Goal: Task Accomplishment & Management: Manage account settings

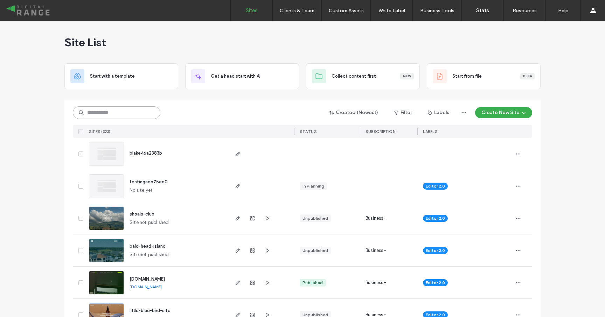
click at [141, 110] on input at bounding box center [117, 112] width 88 height 13
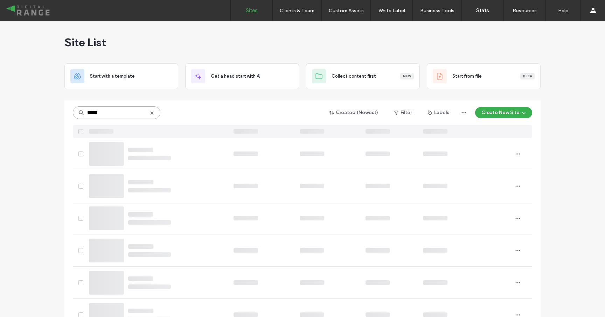
type input "******"
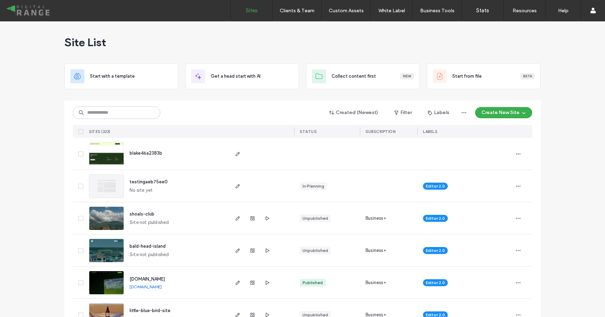
click at [131, 24] on div "Site List" at bounding box center [302, 42] width 476 height 42
click at [133, 112] on input at bounding box center [117, 112] width 88 height 13
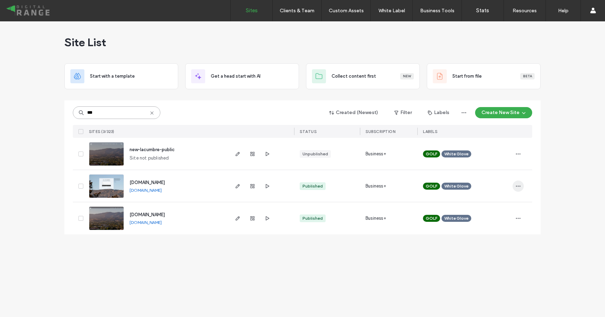
type input "***"
click at [518, 187] on icon "button" at bounding box center [519, 187] width 6 height 6
click at [508, 202] on div "Duplicate Site" at bounding box center [492, 204] width 62 height 13
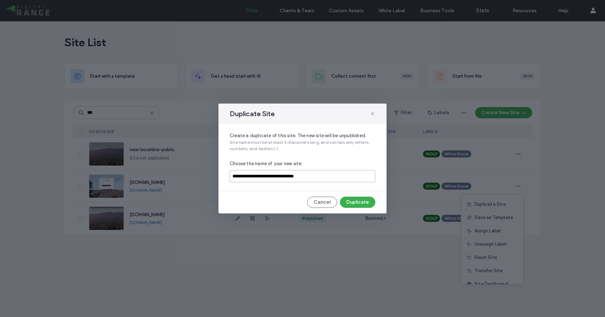
click at [267, 175] on input "**********" at bounding box center [303, 176] width 146 height 12
type input "**********"
click at [362, 205] on button "Duplicate" at bounding box center [357, 202] width 35 height 11
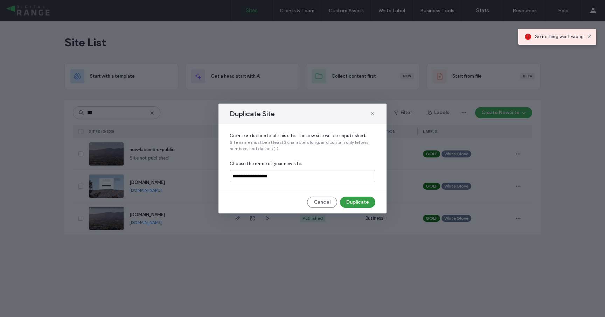
click at [347, 206] on button "Duplicate" at bounding box center [357, 202] width 35 height 11
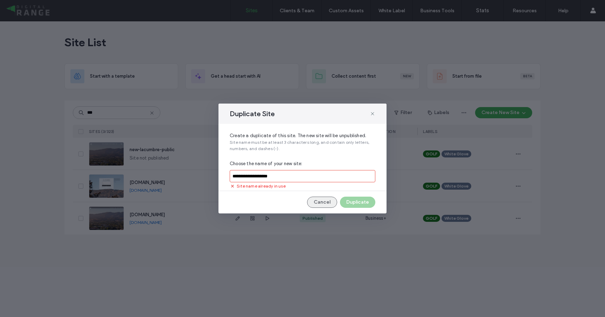
click at [324, 198] on button "Cancel" at bounding box center [322, 202] width 30 height 11
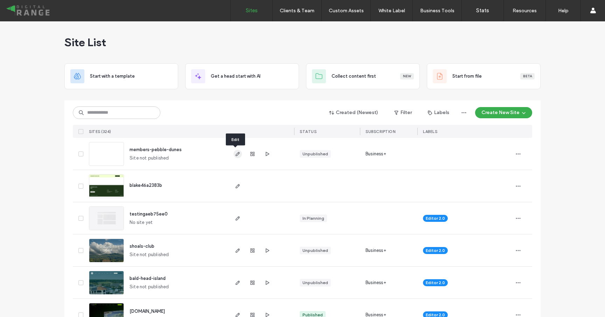
click at [234, 153] on span "button" at bounding box center [238, 154] width 8 height 8
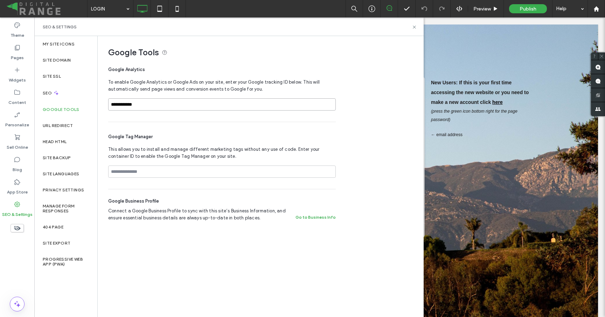
click at [151, 100] on input "**********" at bounding box center [222, 104] width 228 height 12
click at [177, 77] on div "Google Analytics To enable Google Analytics or Google Ads on your site, enter y…" at bounding box center [222, 91] width 228 height 61
click at [57, 89] on div "SEO" at bounding box center [65, 92] width 63 height 17
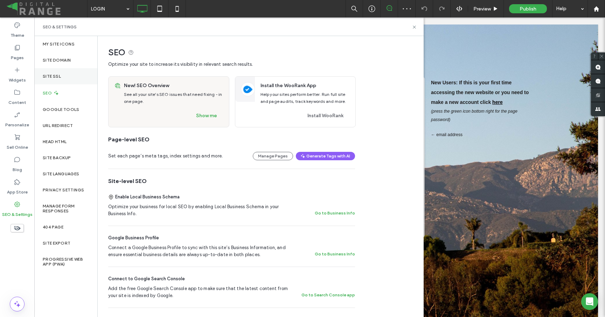
click at [58, 77] on label "Site SSL" at bounding box center [52, 76] width 18 height 5
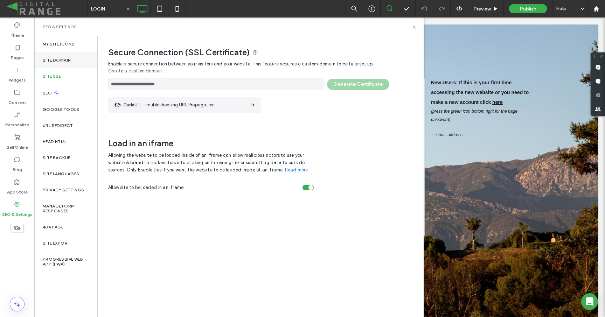
click at [79, 62] on div "Site Domain" at bounding box center [65, 60] width 63 height 16
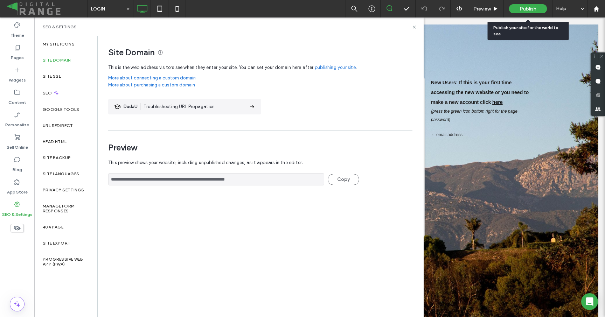
click at [527, 11] on span "Publish" at bounding box center [528, 9] width 17 height 6
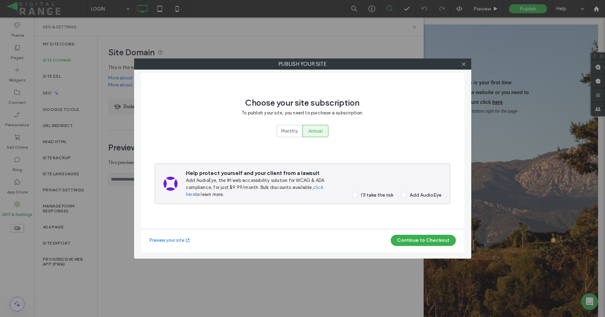
click at [374, 199] on div "Help protect yourself and your client from a lawsuit Add AudioEye, the #1 web a…" at bounding box center [303, 184] width 296 height 41
click at [374, 195] on div "I’ll take the risk" at bounding box center [377, 195] width 32 height 6
click at [401, 236] on button "Continue to Checkout" at bounding box center [423, 240] width 65 height 11
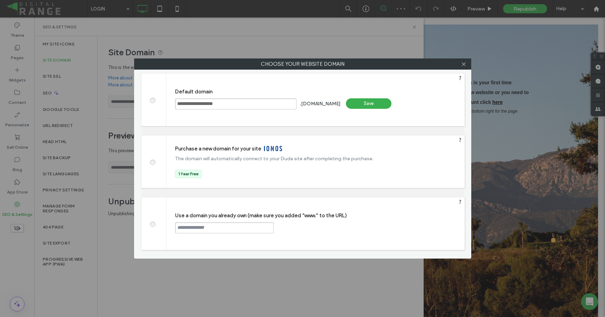
click at [152, 224] on span at bounding box center [152, 223] width 0 height 5
click at [189, 229] on input "text" at bounding box center [224, 227] width 99 height 11
type input "**********"
click at [292, 226] on div "Continue" at bounding box center [301, 227] width 46 height 11
type input "**********"
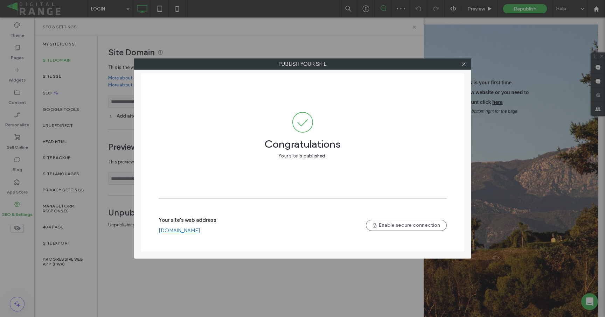
click at [185, 230] on link "[DOMAIN_NAME]" at bounding box center [180, 231] width 42 height 6
click at [467, 63] on div at bounding box center [464, 64] width 11 height 11
click at [465, 64] on icon at bounding box center [463, 64] width 5 height 5
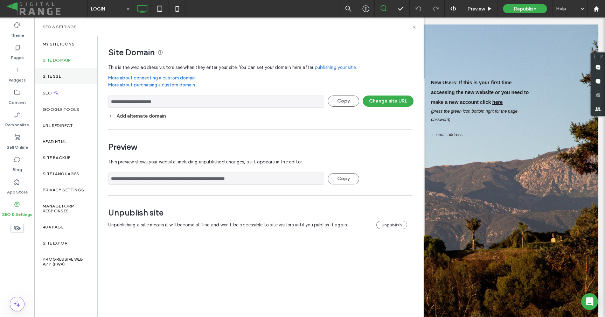
click at [51, 77] on label "Site SSL" at bounding box center [52, 76] width 18 height 5
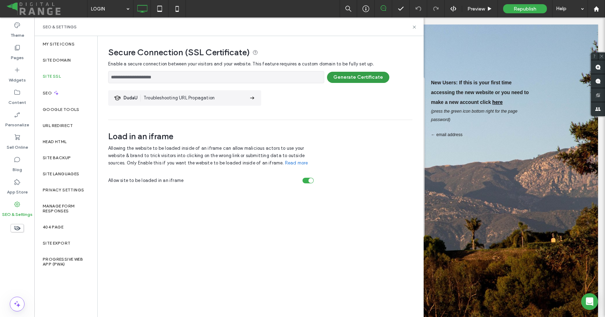
click at [356, 74] on button "Generate Certificate" at bounding box center [358, 77] width 62 height 11
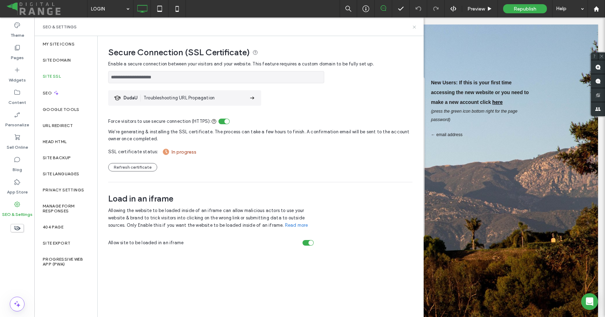
click at [415, 27] on use at bounding box center [414, 27] width 3 height 3
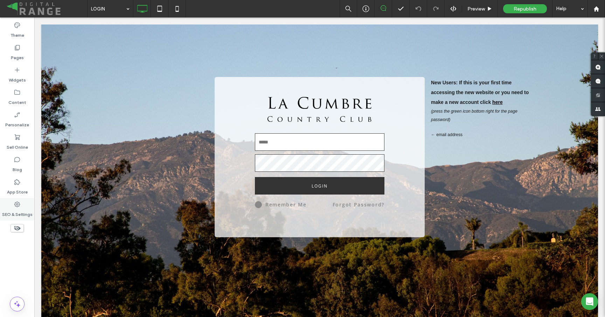
click at [17, 202] on icon at bounding box center [17, 204] width 7 height 7
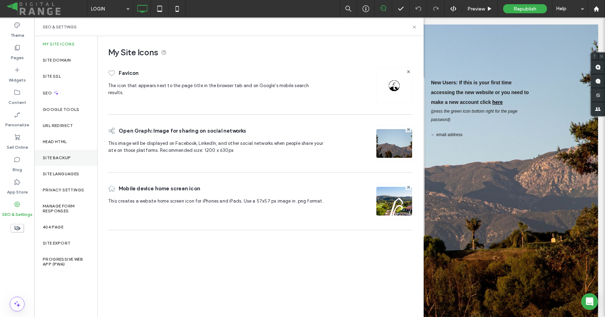
click at [51, 151] on div "Site Backup" at bounding box center [65, 158] width 63 height 16
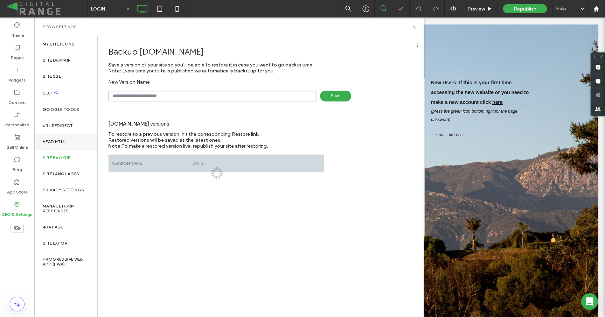
click at [54, 144] on div "Head HTML" at bounding box center [65, 142] width 63 height 16
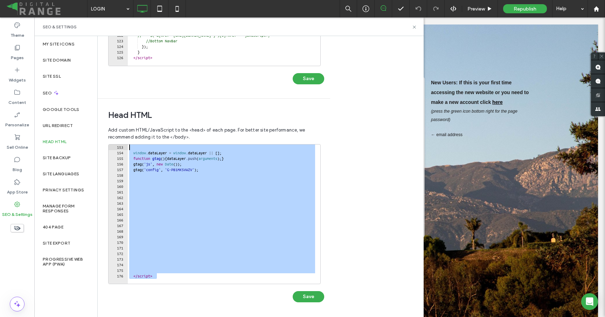
drag, startPoint x: 162, startPoint y: 277, endPoint x: 132, endPoint y: 147, distance: 133.4
type textarea "**********"
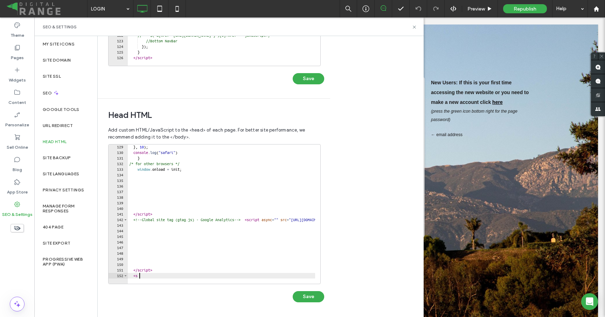
type textarea "*"
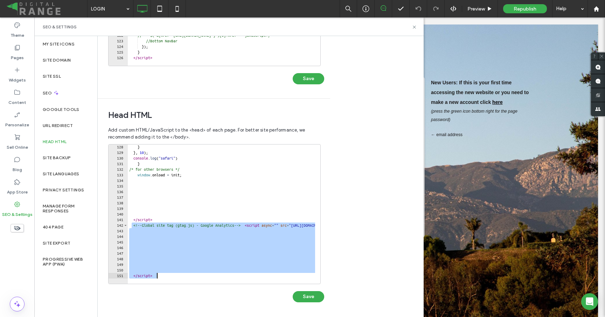
drag, startPoint x: 132, startPoint y: 225, endPoint x: 163, endPoint y: 281, distance: 64.0
click at [163, 281] on div "********* 128 129 130 131 132 133 134 135 136 137 138 139 140 141 142 143 144 1…" at bounding box center [214, 214] width 213 height 140
type textarea "*********"
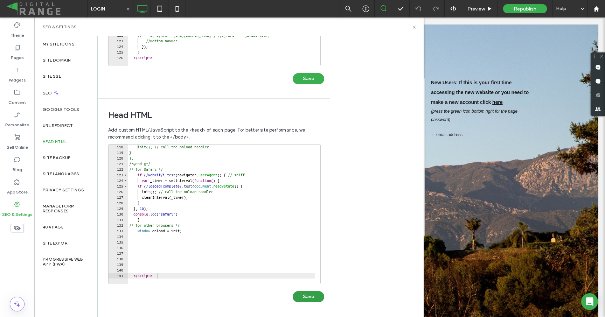
click at [302, 293] on button "Save" at bounding box center [309, 296] width 32 height 11
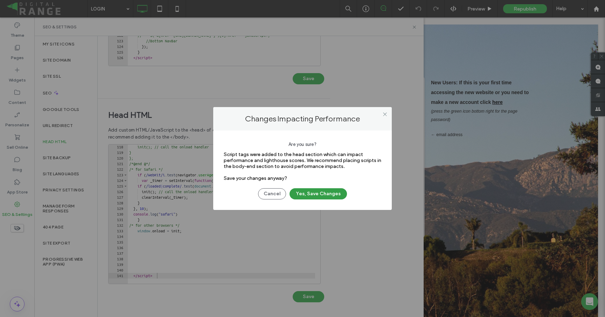
click at [321, 193] on button "Yes, Save Changes" at bounding box center [318, 193] width 57 height 11
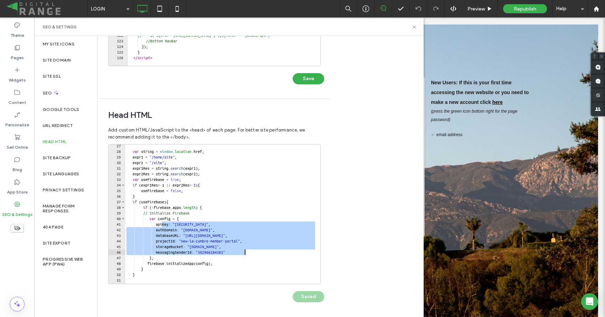
drag, startPoint x: 161, startPoint y: 223, endPoint x: 284, endPoint y: 249, distance: 125.8
paste textarea "Cursor at row 46"
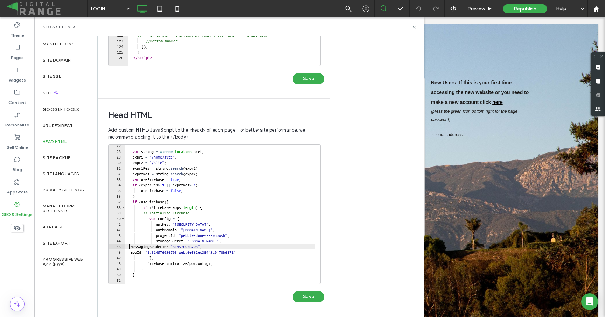
type textarea "**********"
click at [307, 295] on button "Save" at bounding box center [309, 296] width 32 height 11
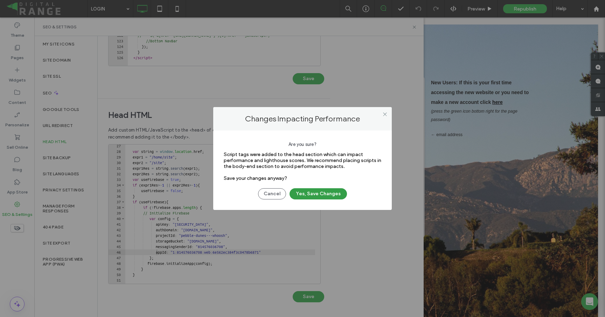
click at [329, 192] on button "Yes, Save Changes" at bounding box center [318, 193] width 57 height 11
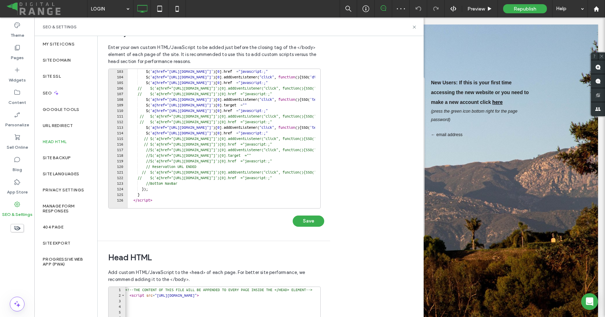
scroll to position [0, 0]
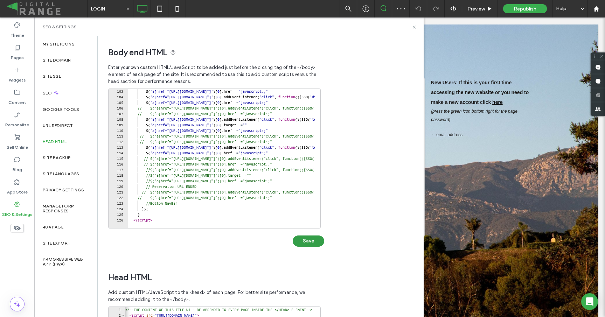
click at [303, 241] on button "Save" at bounding box center [309, 241] width 32 height 11
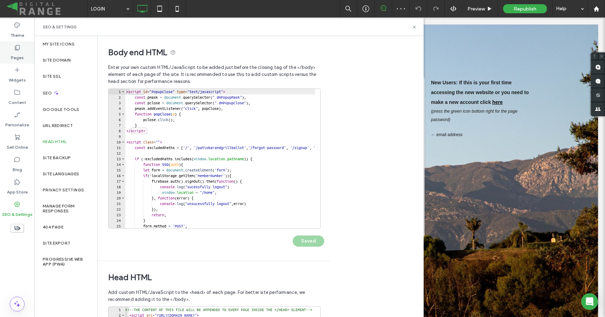
click at [25, 56] on div "Pages" at bounding box center [17, 52] width 34 height 22
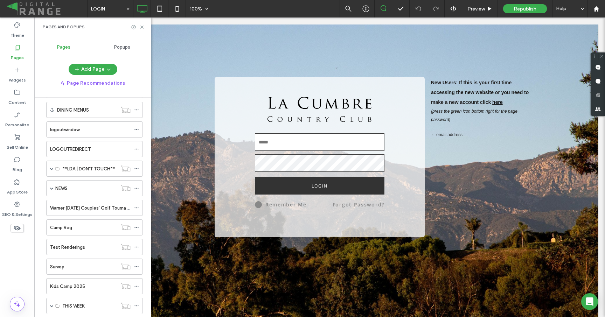
scroll to position [359, 0]
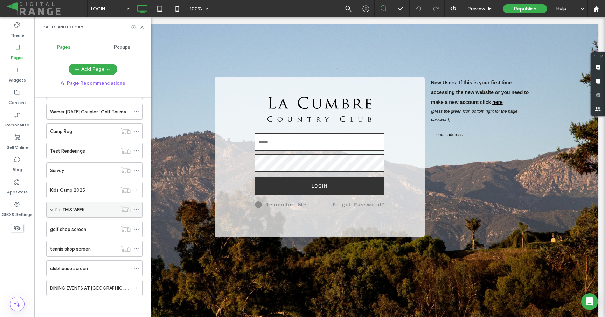
click at [137, 211] on icon at bounding box center [136, 209] width 5 height 5
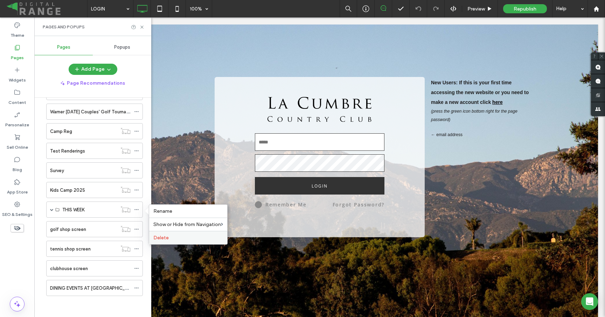
click at [163, 238] on span "Delete" at bounding box center [160, 238] width 15 height 6
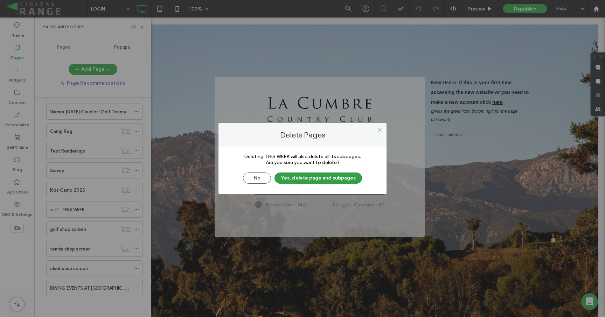
click at [309, 180] on button "Yes, delete page and subpages" at bounding box center [319, 178] width 88 height 11
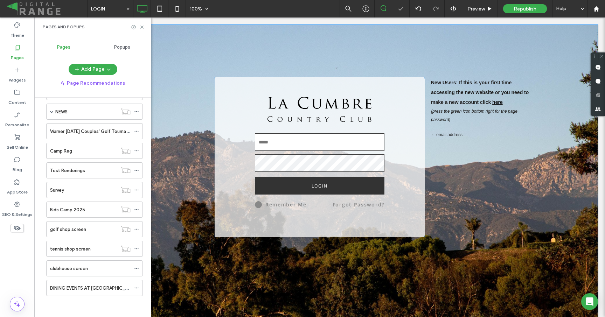
scroll to position [339, 0]
click at [138, 227] on icon at bounding box center [136, 229] width 5 height 5
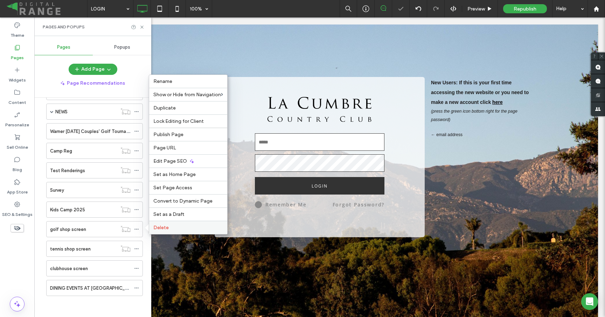
click at [159, 226] on span "Delete" at bounding box center [160, 228] width 15 height 6
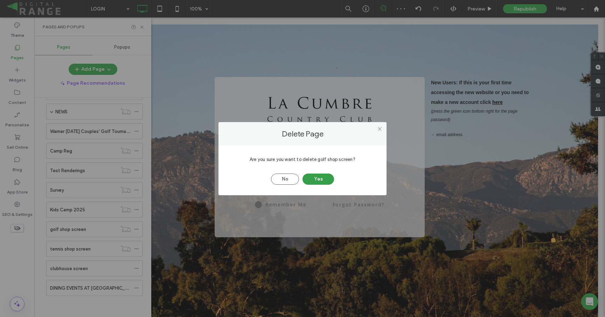
click at [316, 178] on button "Yes" at bounding box center [319, 179] width 32 height 11
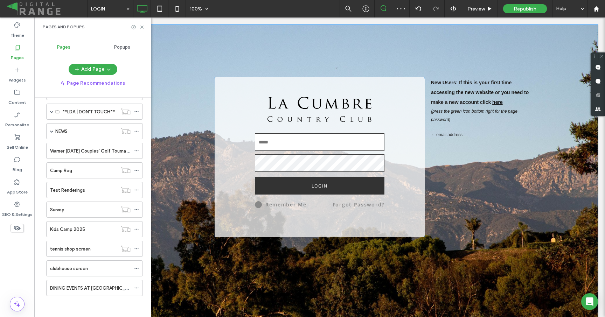
scroll to position [320, 0]
click at [137, 247] on icon at bounding box center [136, 249] width 5 height 5
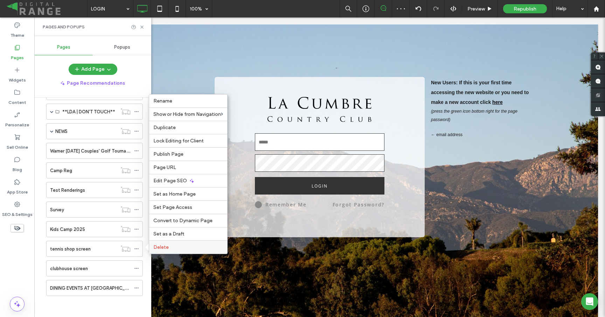
click at [177, 244] on div "Delete" at bounding box center [188, 247] width 78 height 13
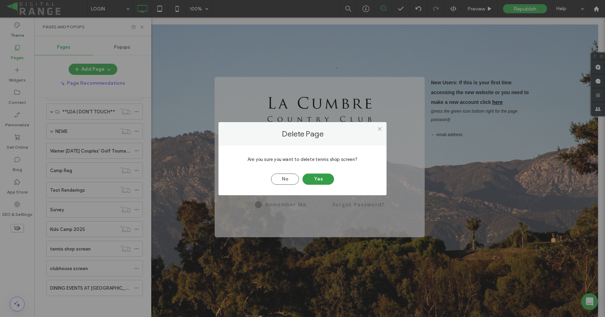
click at [324, 176] on button "Yes" at bounding box center [319, 179] width 32 height 11
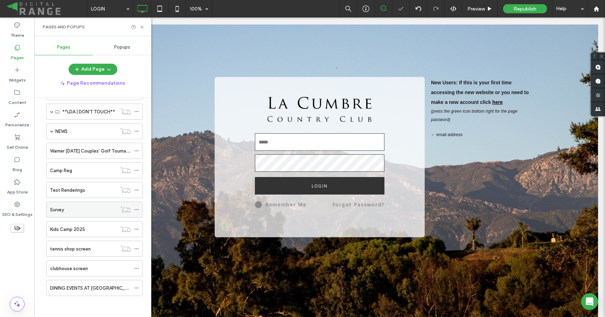
scroll to position [300, 0]
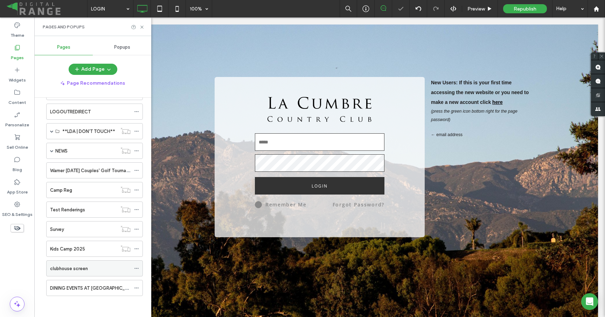
click at [136, 271] on span at bounding box center [136, 268] width 5 height 11
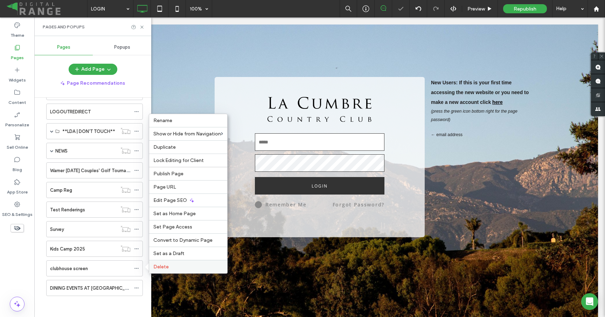
click at [159, 261] on div "Delete" at bounding box center [188, 266] width 78 height 13
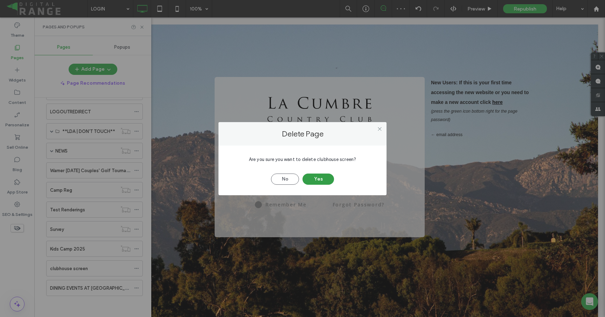
click at [327, 181] on button "Yes" at bounding box center [319, 179] width 32 height 11
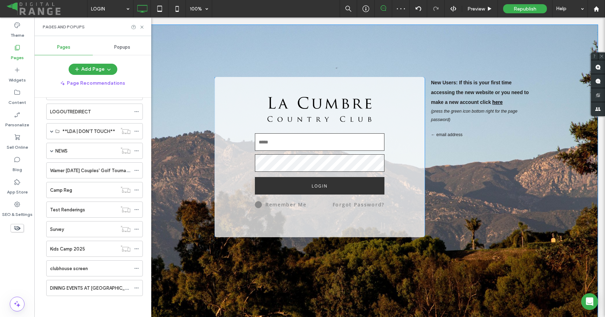
scroll to position [281, 0]
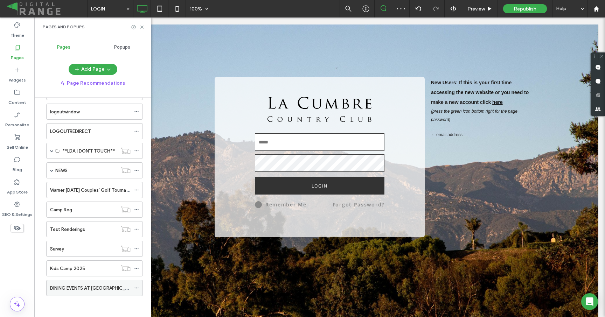
click at [137, 286] on icon at bounding box center [136, 288] width 5 height 5
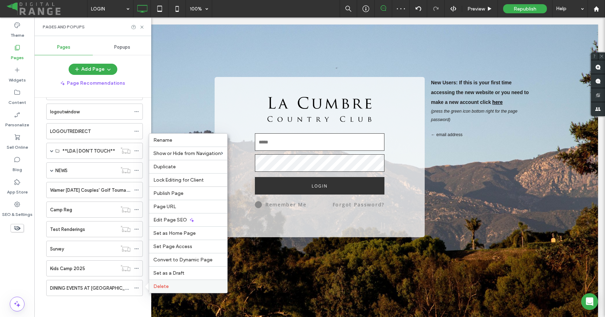
click at [160, 286] on span "Delete" at bounding box center [160, 287] width 15 height 6
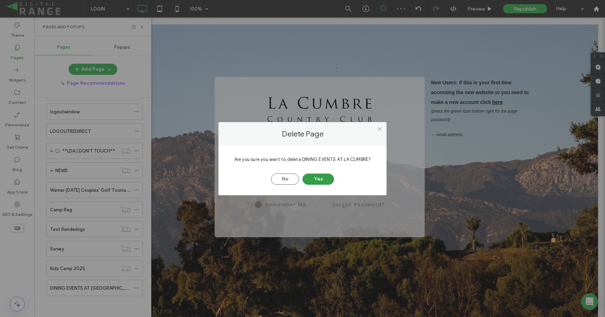
click at [310, 178] on button "Yes" at bounding box center [319, 179] width 32 height 11
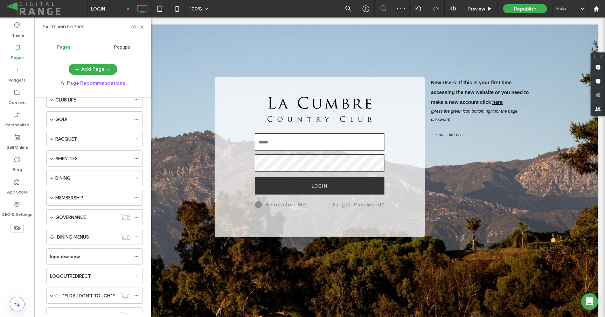
scroll to position [0, 0]
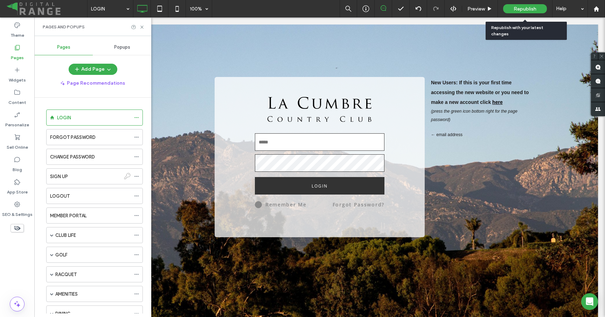
click at [530, 8] on span "Republish" at bounding box center [525, 9] width 23 height 6
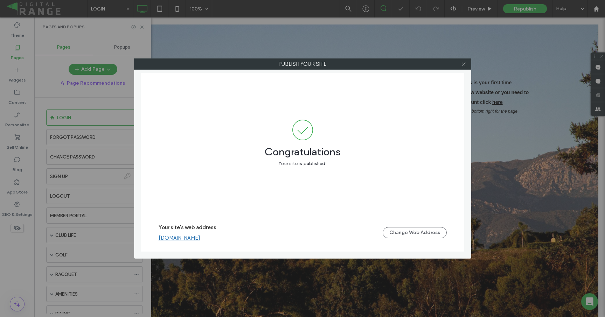
click at [465, 64] on icon at bounding box center [463, 64] width 5 height 5
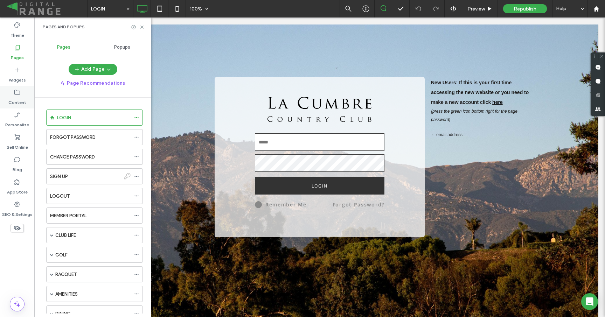
click at [20, 103] on label "Content" at bounding box center [17, 101] width 18 height 10
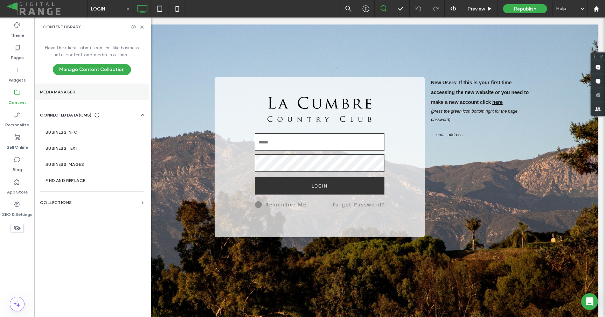
click at [71, 98] on section "Media Manager" at bounding box center [91, 92] width 115 height 16
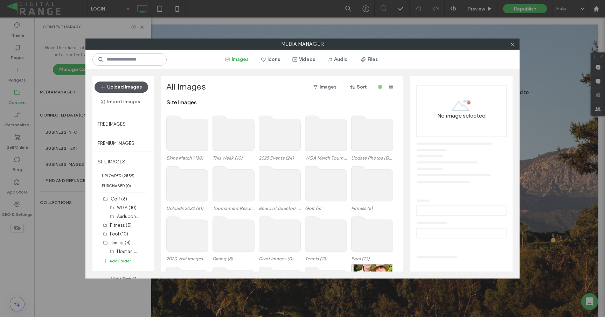
click at [129, 88] on button "Upload Images" at bounding box center [122, 87] width 54 height 11
click at [120, 89] on button "Upload Images" at bounding box center [122, 87] width 54 height 11
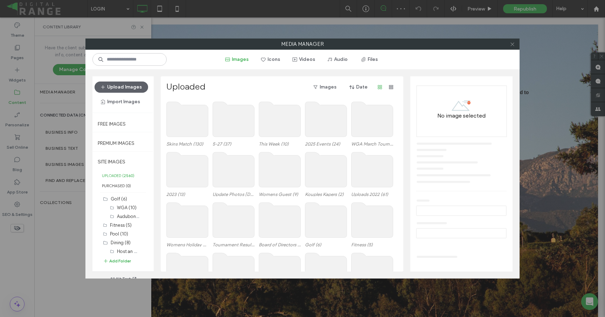
click at [510, 43] on icon at bounding box center [512, 44] width 5 height 5
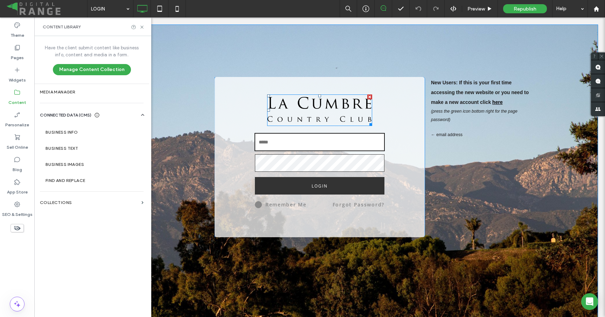
type input "**********"
click at [292, 104] on img at bounding box center [319, 111] width 105 height 32
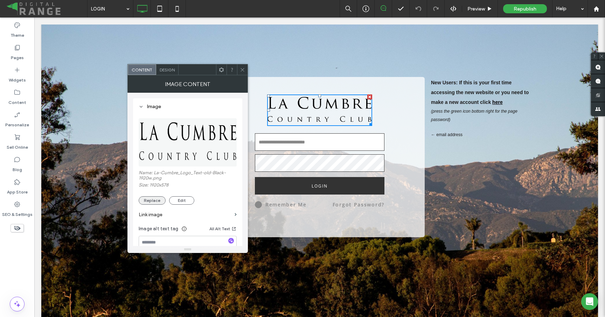
click at [159, 198] on button "Replace" at bounding box center [152, 200] width 27 height 8
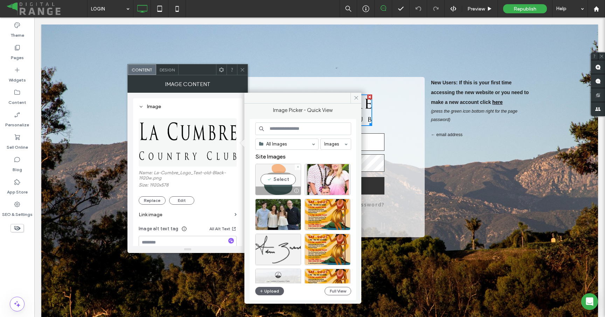
click at [275, 177] on div "Select" at bounding box center [278, 180] width 46 height 32
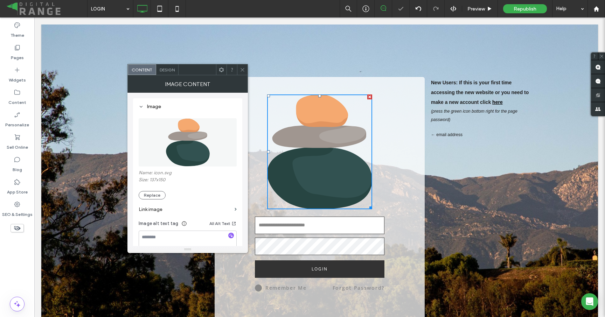
click at [239, 68] on div at bounding box center [242, 69] width 11 height 11
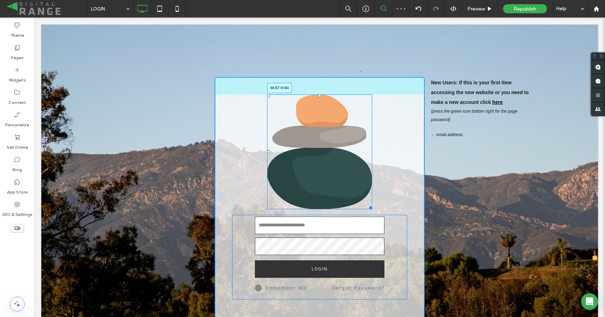
drag, startPoint x: 360, startPoint y: 196, endPoint x: 328, endPoint y: 116, distance: 85.7
click at [328, 116] on div "W:87 H:94" at bounding box center [319, 152] width 105 height 115
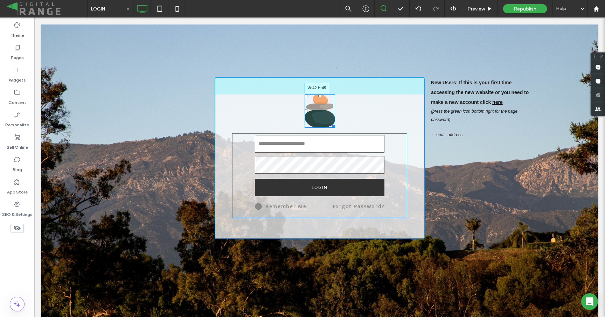
drag, startPoint x: 329, startPoint y: 126, endPoint x: 320, endPoint y: 113, distance: 15.0
click at [320, 113] on div "**********" at bounding box center [320, 158] width 210 height 162
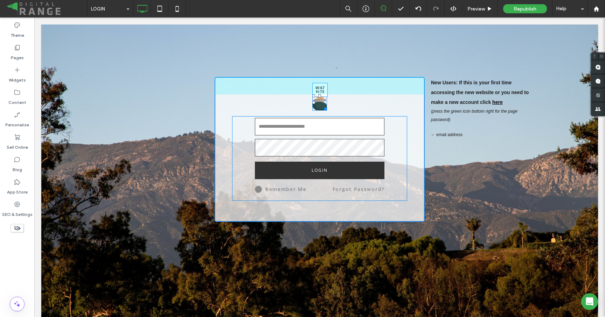
drag, startPoint x: 322, startPoint y: 108, endPoint x: 357, endPoint y: 126, distance: 39.8
click at [323, 109] on div "W:67 H:73" at bounding box center [319, 103] width 15 height 16
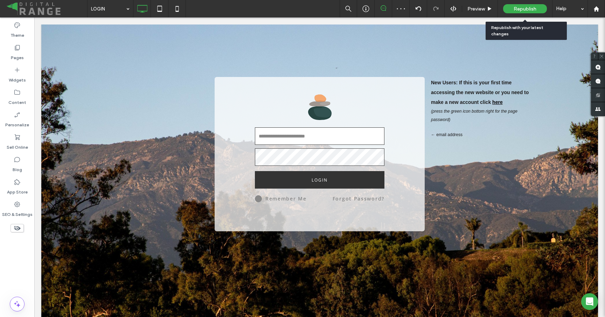
click at [519, 8] on span "Republish" at bounding box center [525, 9] width 23 height 6
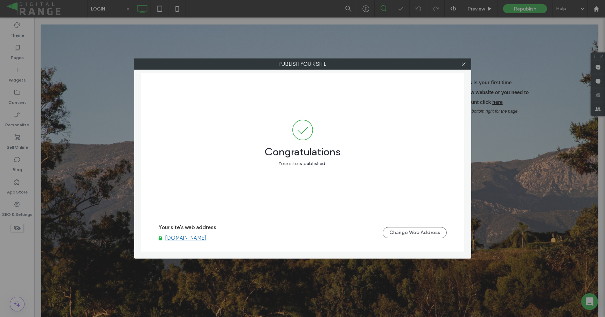
click at [467, 64] on div at bounding box center [464, 64] width 11 height 11
click at [464, 63] on icon at bounding box center [463, 64] width 5 height 5
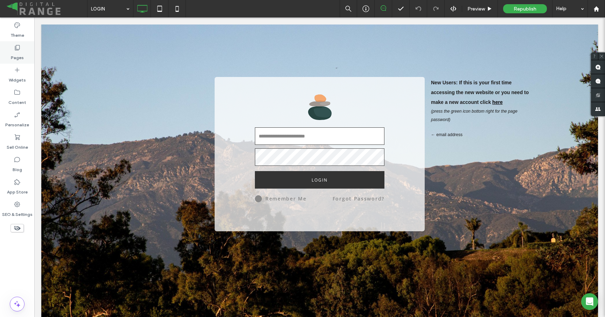
drag, startPoint x: 19, startPoint y: 48, endPoint x: 21, endPoint y: 53, distance: 5.2
click at [19, 48] on icon at bounding box center [17, 47] width 7 height 7
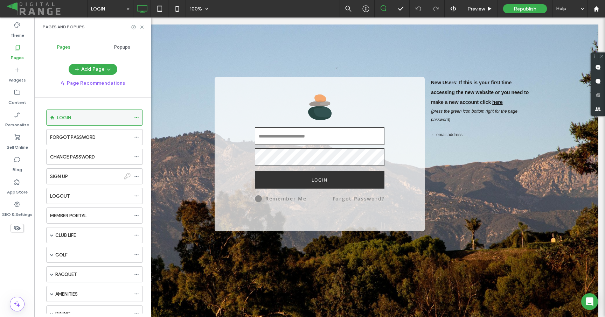
click at [138, 117] on use at bounding box center [136, 117] width 4 height 1
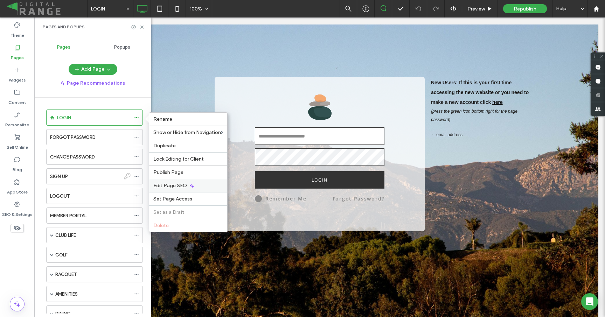
click at [181, 188] on span "Edit Page SEO" at bounding box center [170, 186] width 34 height 6
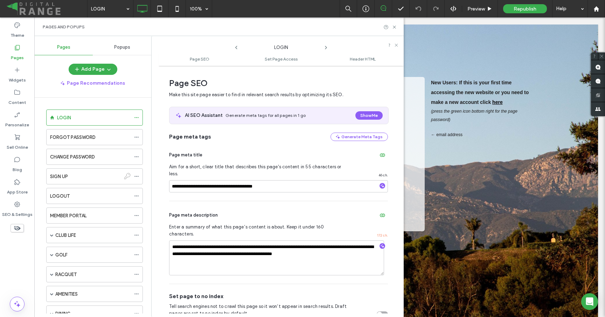
scroll to position [4, 0]
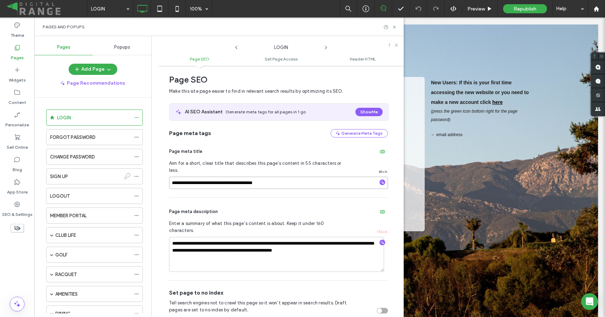
drag, startPoint x: 222, startPoint y: 176, endPoint x: 245, endPoint y: 177, distance: 22.8
click at [245, 177] on input "**********" at bounding box center [278, 183] width 219 height 12
type input "**********"
click at [250, 198] on div "**********" at bounding box center [278, 239] width 219 height 83
click at [237, 237] on textarea "**********" at bounding box center [276, 254] width 215 height 35
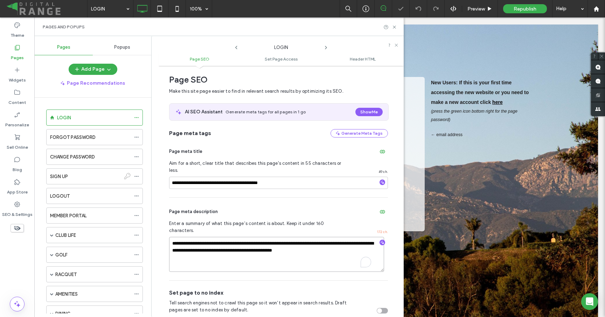
click at [237, 237] on textarea "**********" at bounding box center [276, 254] width 215 height 35
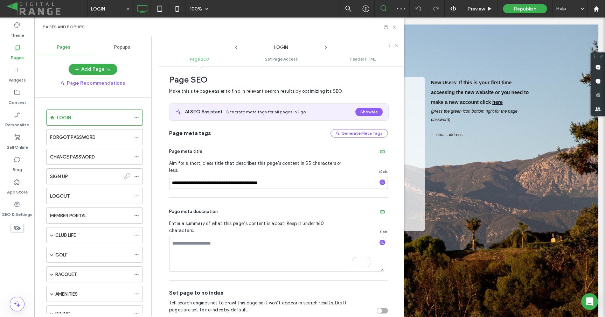
click at [251, 206] on div "Page meta description" at bounding box center [278, 211] width 219 height 11
click at [395, 26] on use at bounding box center [394, 27] width 3 height 3
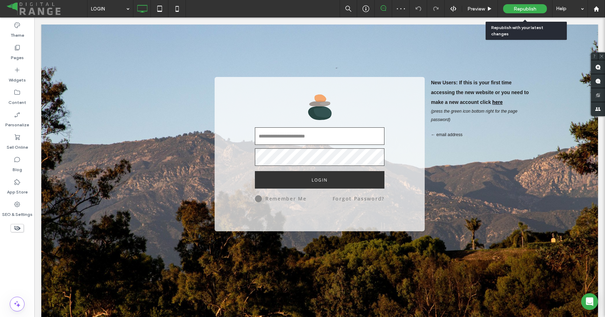
click at [531, 9] on span "Republish" at bounding box center [525, 9] width 23 height 6
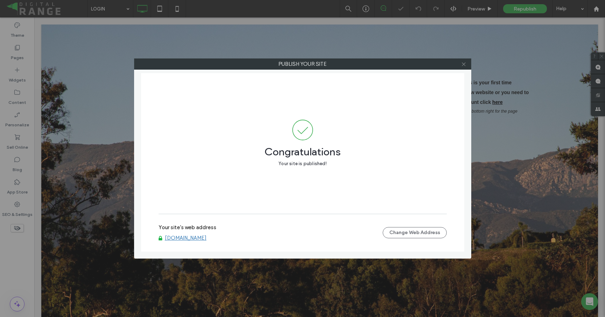
click at [465, 63] on icon at bounding box center [463, 64] width 5 height 5
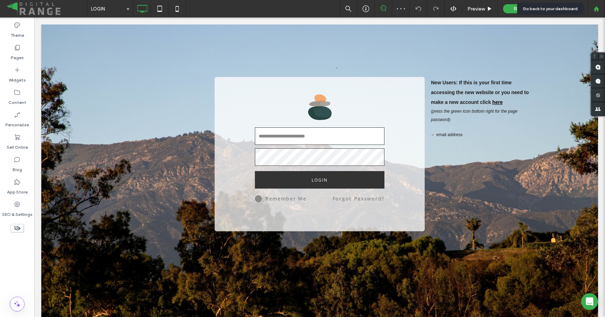
click at [594, 10] on icon at bounding box center [597, 9] width 6 height 6
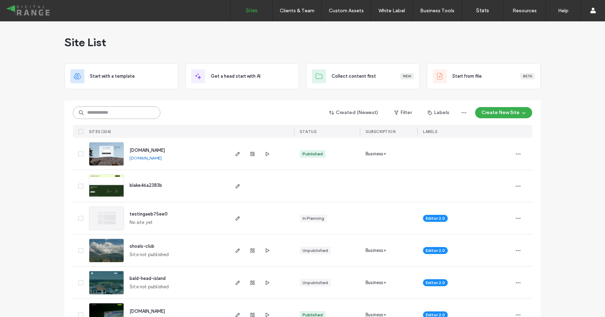
click at [96, 111] on input at bounding box center [117, 112] width 88 height 13
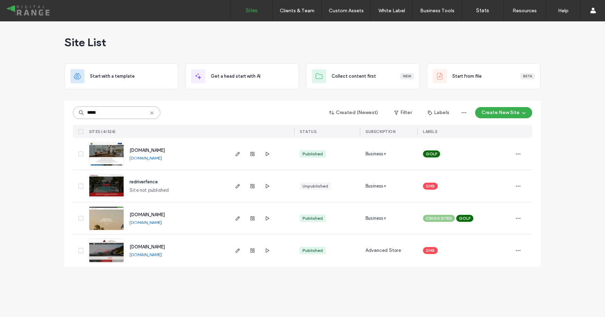
type input "*****"
click at [138, 150] on span "[DOMAIN_NAME]" at bounding box center [147, 150] width 35 height 5
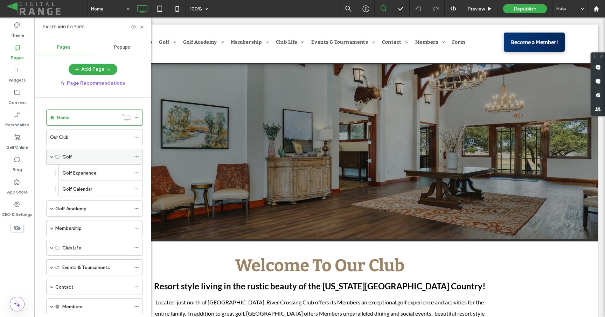
click at [73, 157] on div "Golf" at bounding box center [96, 156] width 68 height 7
click at [67, 224] on div "Membership" at bounding box center [92, 228] width 75 height 15
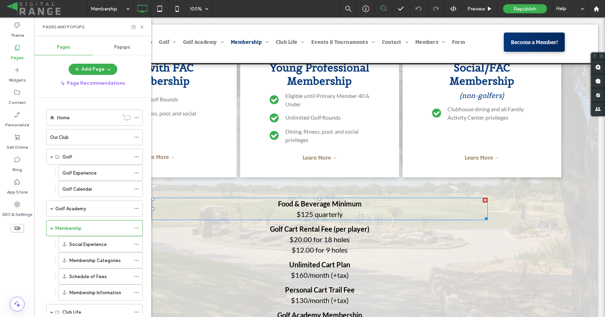
scroll to position [746, 0]
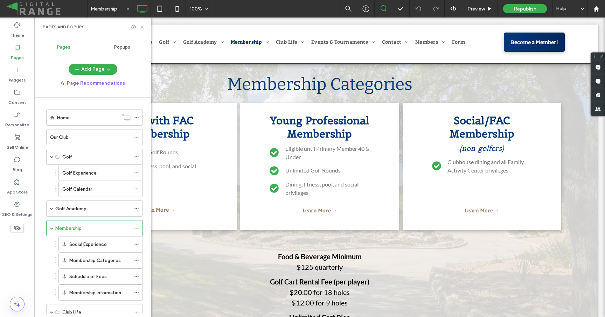
click at [140, 25] on icon at bounding box center [141, 27] width 5 height 5
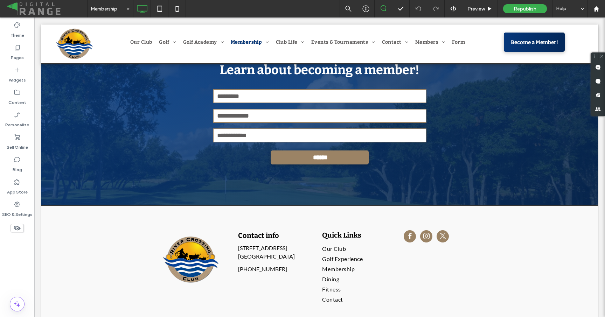
scroll to position [1215, 0]
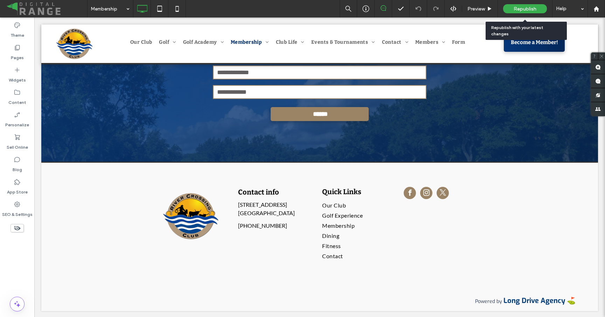
click at [538, 9] on div "Republish" at bounding box center [525, 8] width 44 height 9
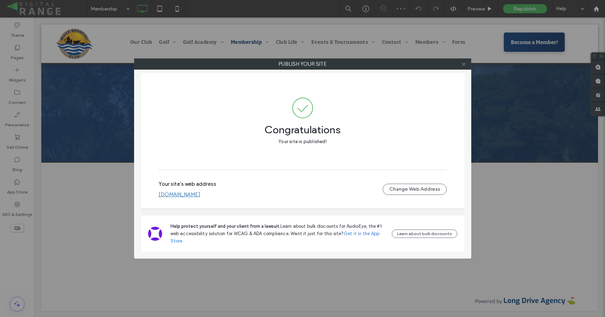
click at [464, 64] on use at bounding box center [464, 64] width 4 height 4
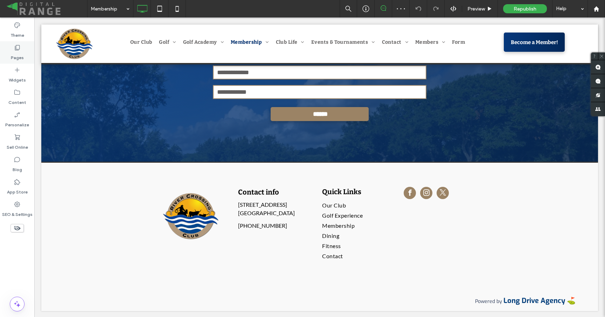
click at [16, 44] on icon at bounding box center [17, 47] width 7 height 7
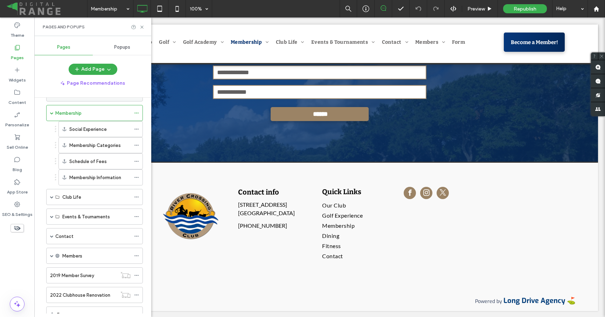
scroll to position [142, 0]
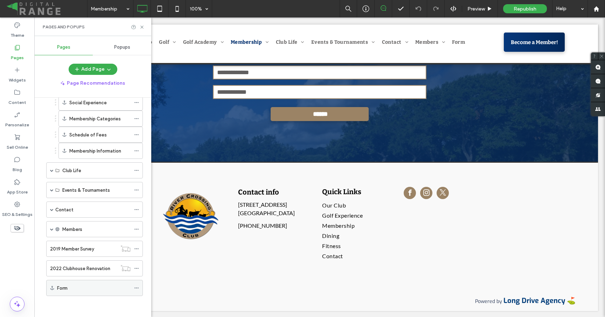
click at [136, 288] on icon at bounding box center [136, 288] width 5 height 5
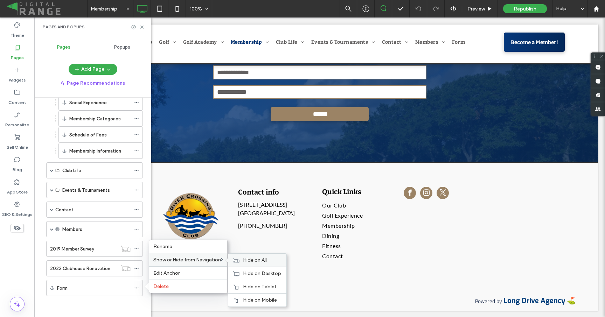
click at [240, 259] on icon at bounding box center [236, 260] width 7 height 5
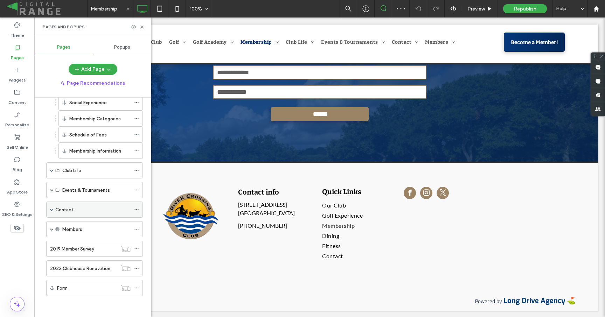
click at [50, 210] on span at bounding box center [52, 210] width 4 height 4
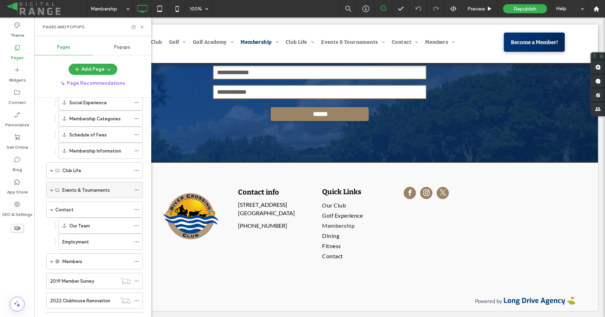
click at [52, 190] on span at bounding box center [52, 190] width 4 height 4
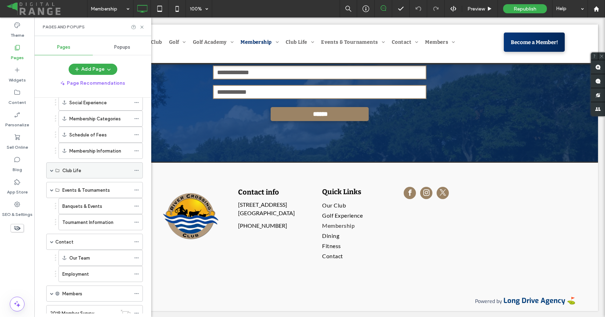
click at [51, 171] on span at bounding box center [52, 171] width 4 height 4
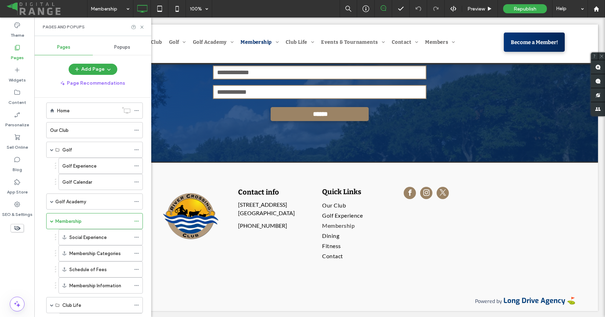
scroll to position [0, 0]
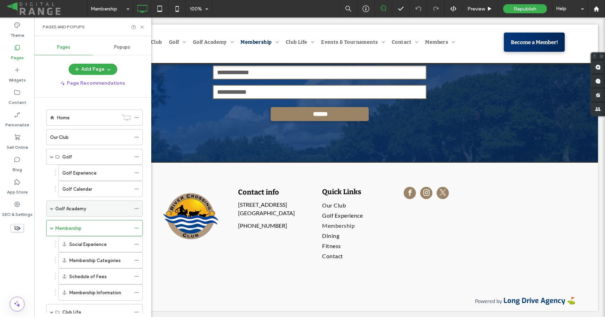
click at [52, 209] on span at bounding box center [52, 209] width 4 height 4
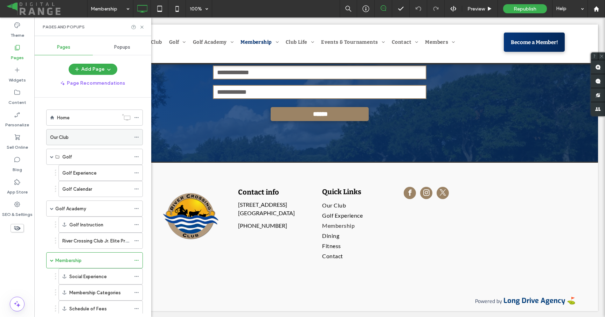
click at [62, 142] on div "Our Club" at bounding box center [90, 137] width 81 height 15
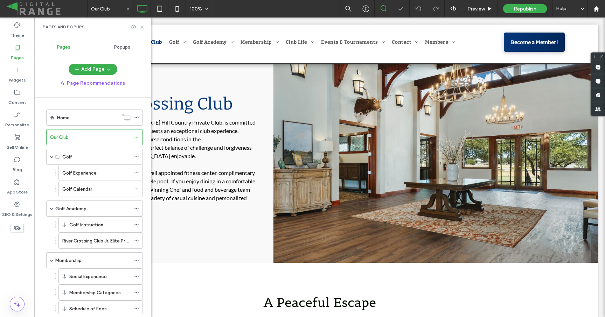
drag, startPoint x: 143, startPoint y: 25, endPoint x: 109, endPoint y: 13, distance: 36.4
click at [143, 25] on icon at bounding box center [141, 27] width 5 height 5
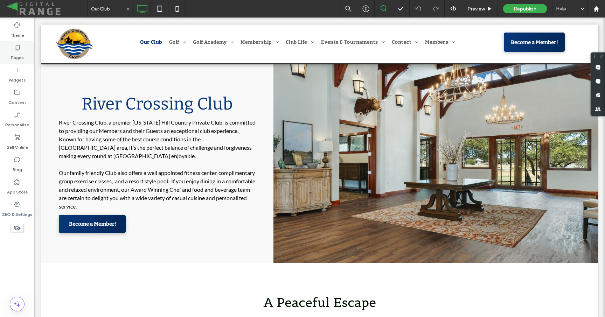
click at [9, 61] on div "Pages" at bounding box center [17, 52] width 34 height 22
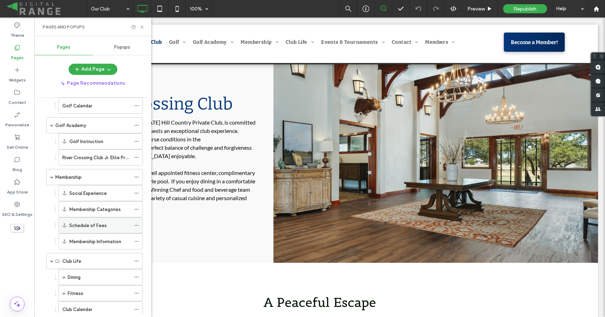
click at [121, 228] on div "Schedule of Fees" at bounding box center [99, 225] width 61 height 7
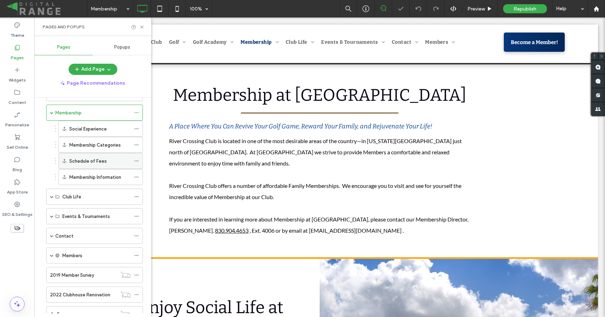
scroll to position [783, 0]
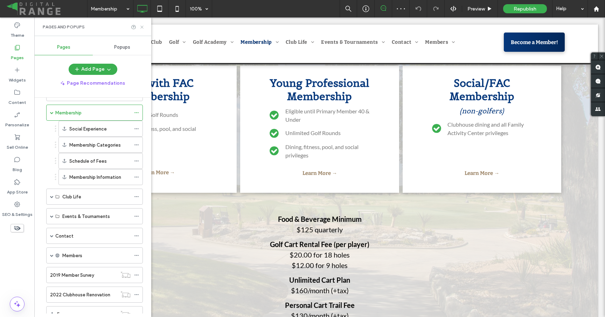
click at [140, 26] on icon at bounding box center [141, 27] width 5 height 5
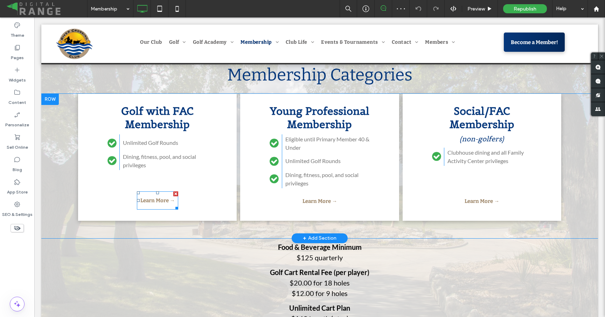
scroll to position [749, 0]
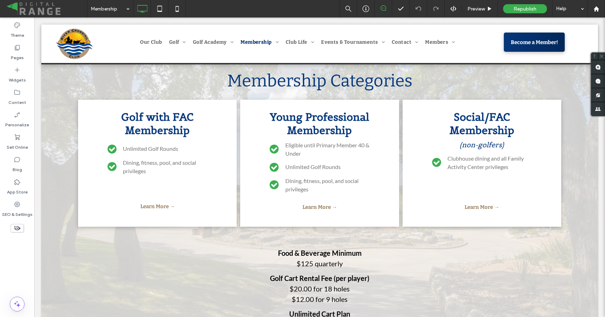
click at [13, 229] on icon at bounding box center [17, 228] width 8 height 8
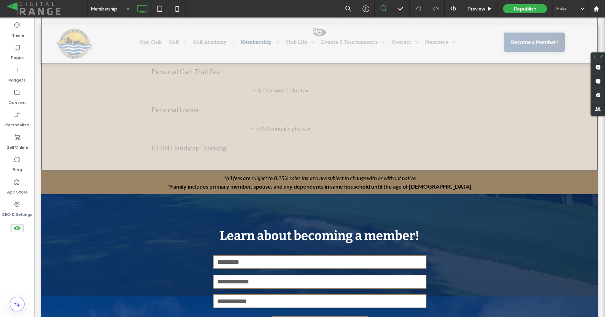
scroll to position [1267, 0]
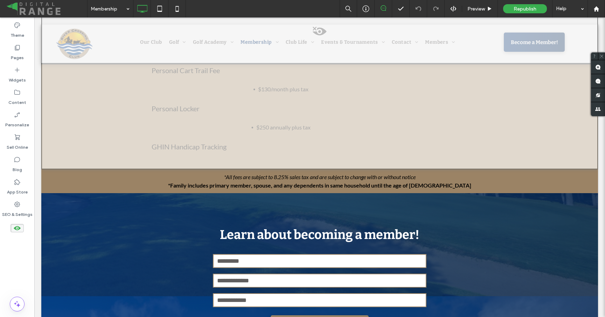
click at [19, 228] on use at bounding box center [17, 228] width 7 height 4
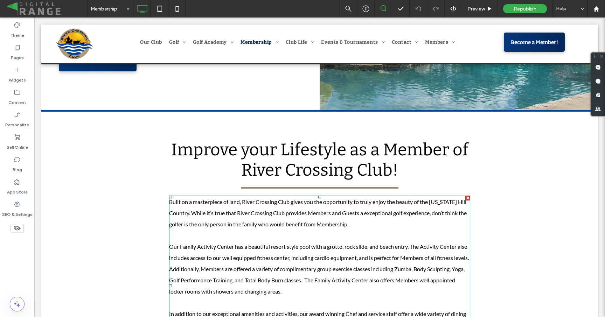
scroll to position [281, 0]
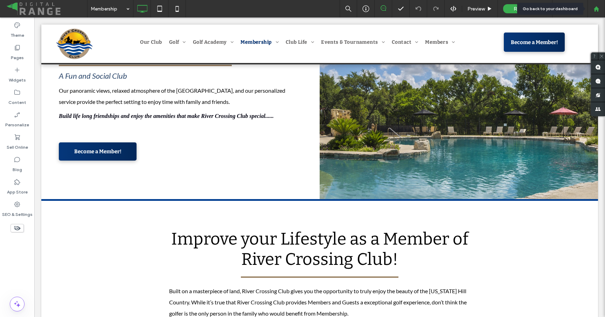
click at [600, 5] on div at bounding box center [597, 9] width 18 height 18
